Goal: Task Accomplishment & Management: Use online tool/utility

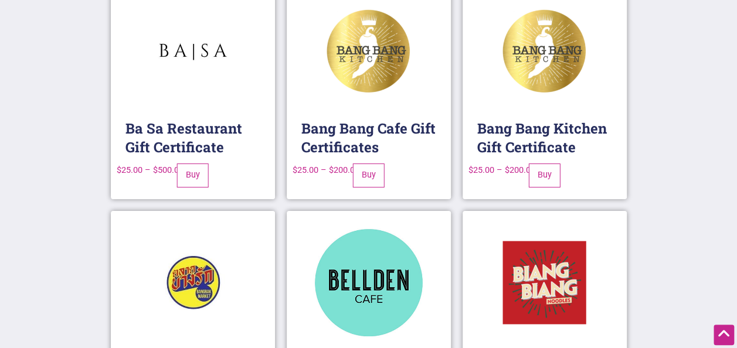
scroll to position [2152, 0]
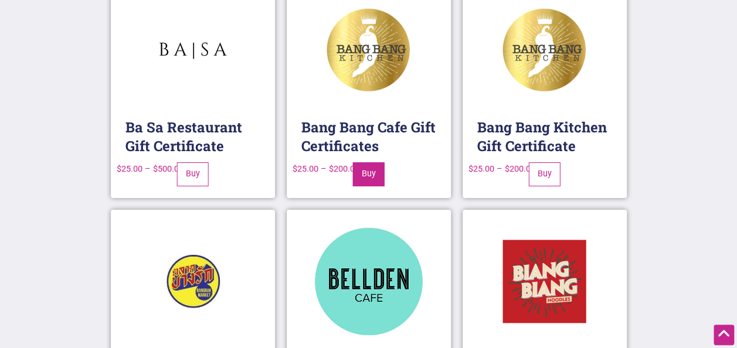
click at [369, 168] on link "Buy" at bounding box center [368, 174] width 32 height 24
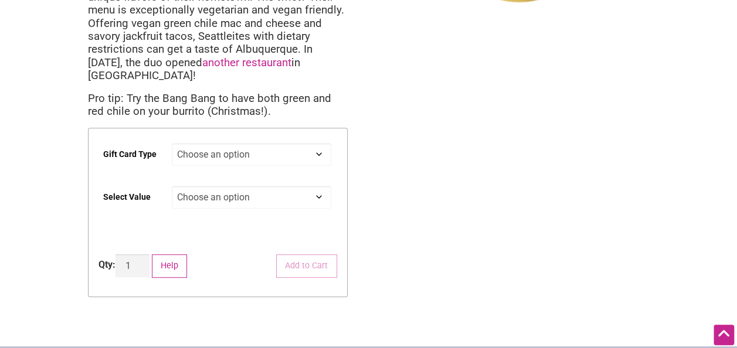
scroll to position [239, 0]
click at [319, 144] on select "Choose an option Physical" at bounding box center [251, 155] width 159 height 23
click at [241, 144] on select "Choose an option Physical" at bounding box center [251, 155] width 159 height 23
click at [321, 144] on select "Choose an option Physical" at bounding box center [251, 155] width 159 height 23
click at [434, 158] on div "Intentionalist Spend like it matters 0 Add a Business Map Blog Store Offers Int…" at bounding box center [368, 201] width 737 height 880
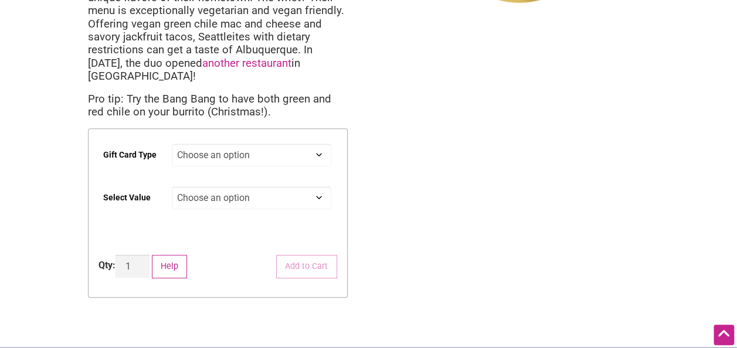
scroll to position [0, 0]
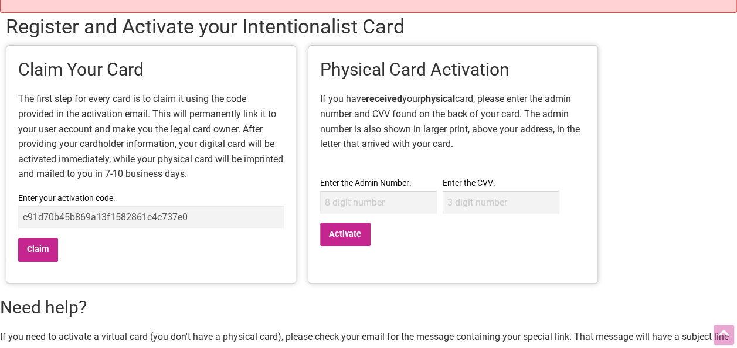
scroll to position [97, 0]
click at [32, 246] on input "Claim" at bounding box center [38, 249] width 40 height 24
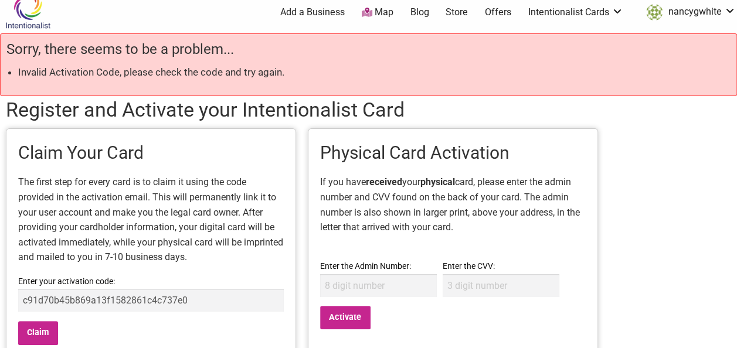
scroll to position [2, 0]
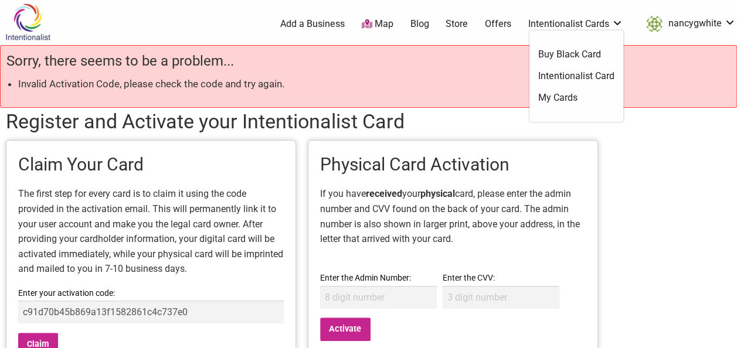
click at [584, 74] on link "Intentionalist Card" at bounding box center [576, 76] width 76 height 13
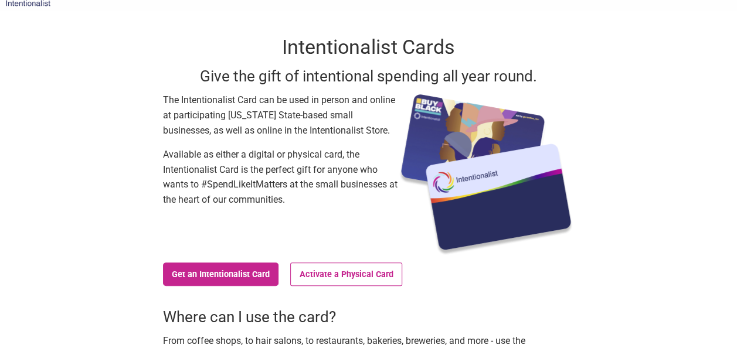
scroll to position [35, 0]
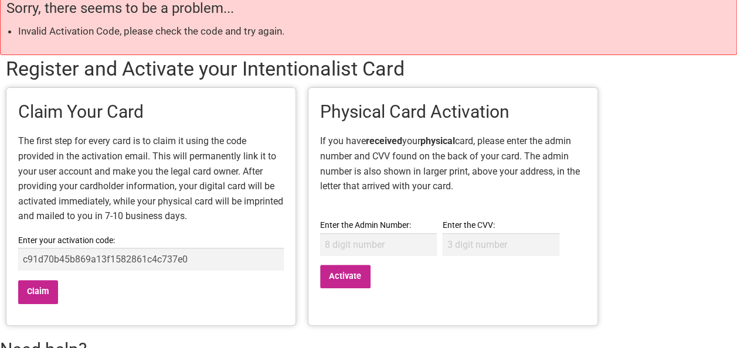
scroll to position [55, 0]
click at [343, 278] on input "Activate" at bounding box center [345, 276] width 50 height 24
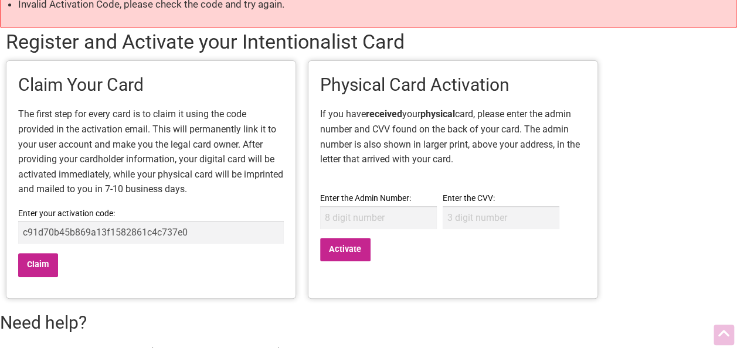
scroll to position [82, 0]
click at [32, 267] on input "Claim" at bounding box center [38, 265] width 40 height 24
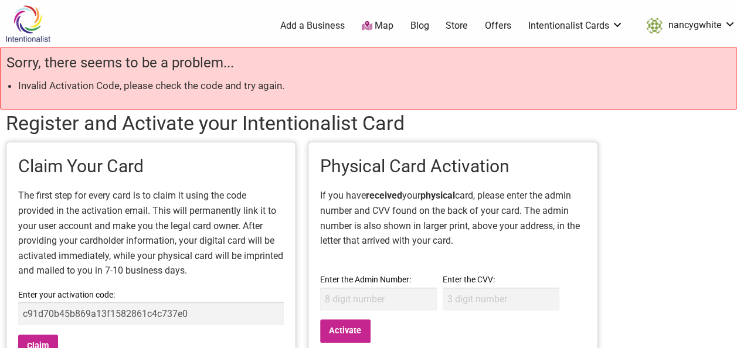
drag, startPoint x: 202, startPoint y: 317, endPoint x: -2, endPoint y: 316, distance: 203.9
click at [0, 316] on html "× Menu 0 Add a Business Map Blog Store Offers Intentionalist Cards Buy Black Ca…" at bounding box center [368, 174] width 737 height 348
type input "c91d70b45b869a13f1582861c4c737e0"
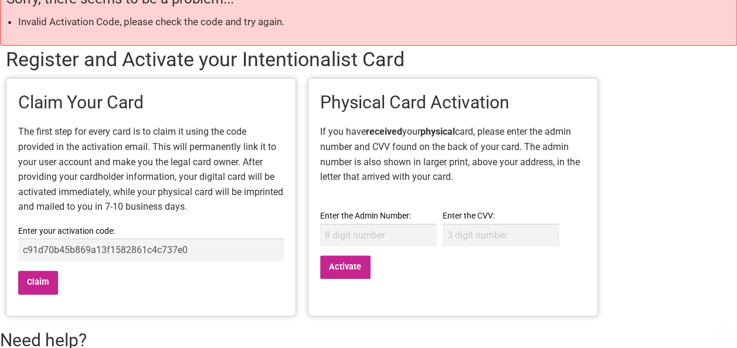
scroll to position [64, 0]
click at [36, 279] on input "Claim" at bounding box center [38, 282] width 40 height 24
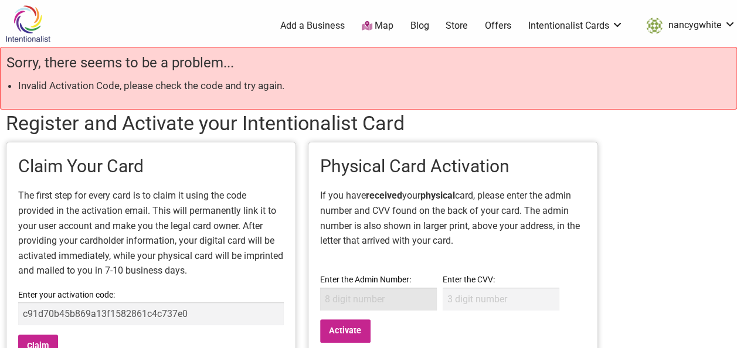
click at [336, 299] on input "Enter the Admin Number:" at bounding box center [378, 299] width 117 height 23
paste input "91704586"
type input "91704586"
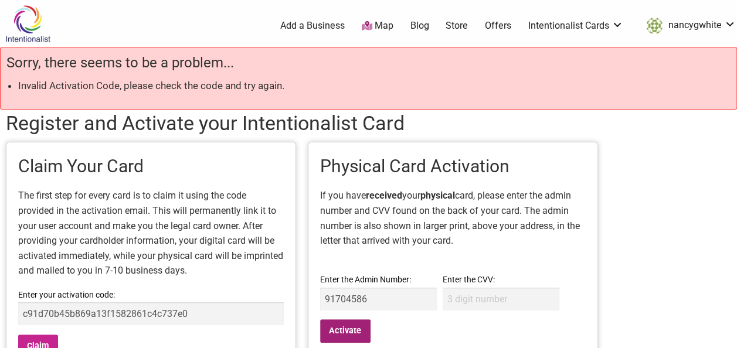
click at [354, 330] on input "Activate" at bounding box center [345, 331] width 50 height 24
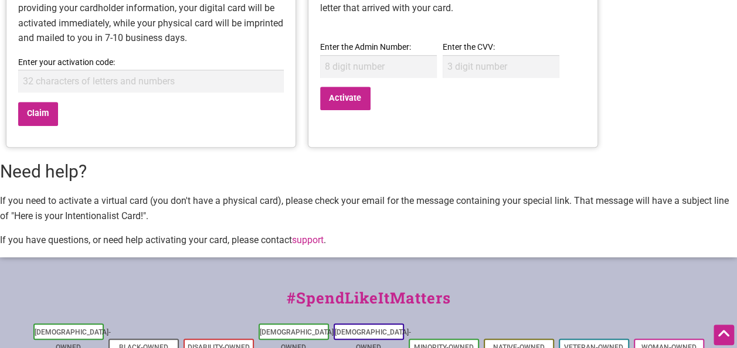
scroll to position [233, 0]
